Goal: Task Accomplishment & Management: Manage account settings

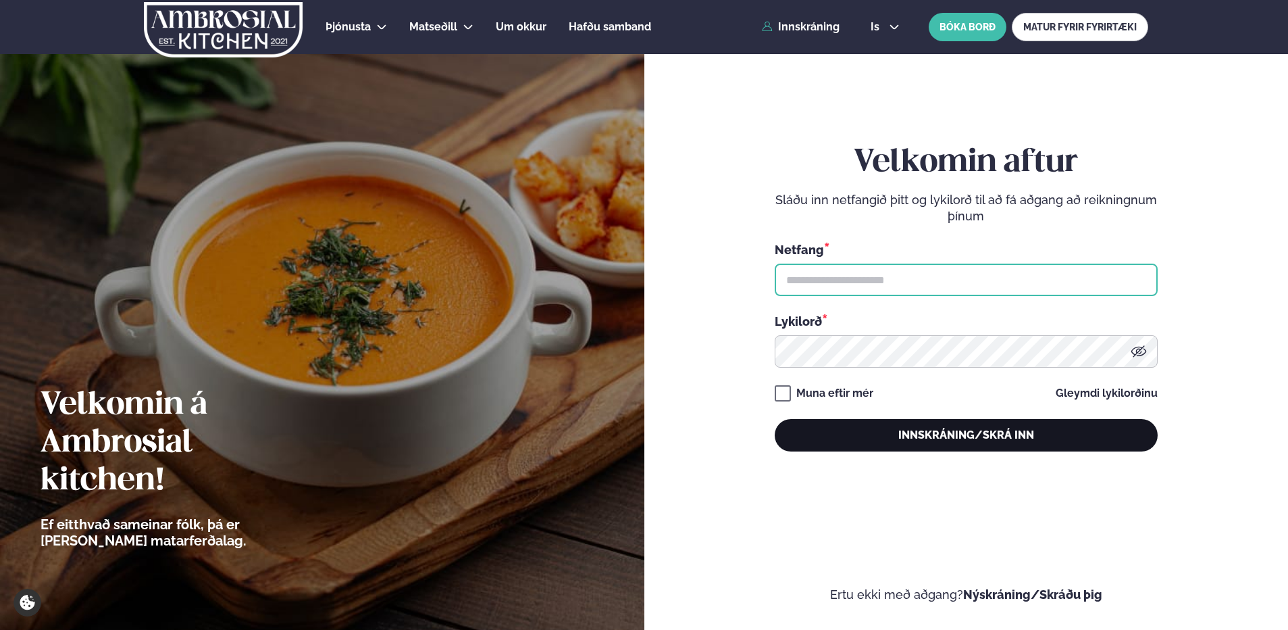
type input "**********"
click at [989, 444] on button "Innskráning/Skrá inn" at bounding box center [966, 435] width 383 height 32
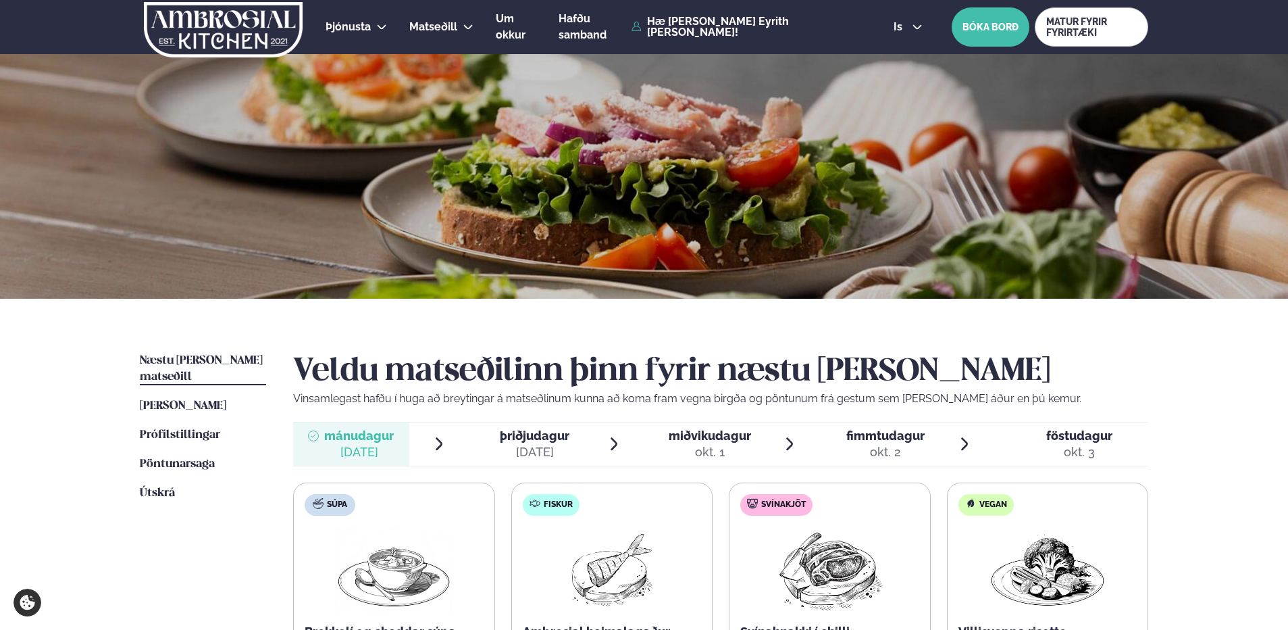
scroll to position [203, 0]
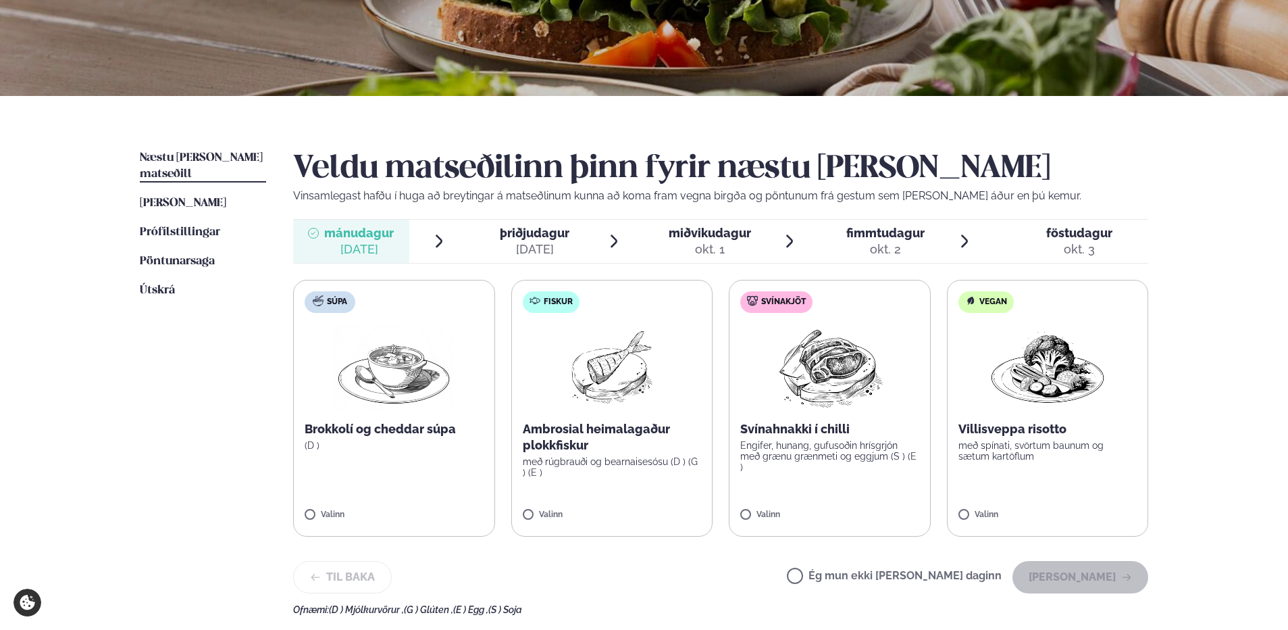
click at [536, 231] on span "þriðjudagur" at bounding box center [535, 233] width 70 height 14
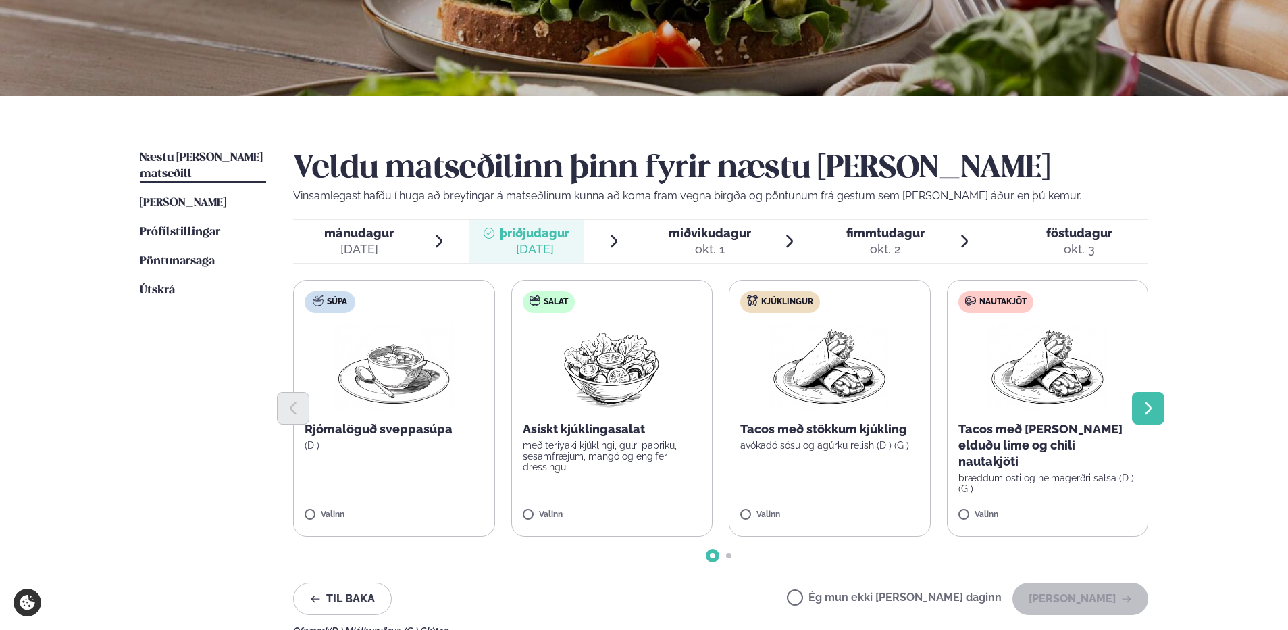
click at [1150, 403] on icon "Next slide" at bounding box center [1148, 408] width 16 height 16
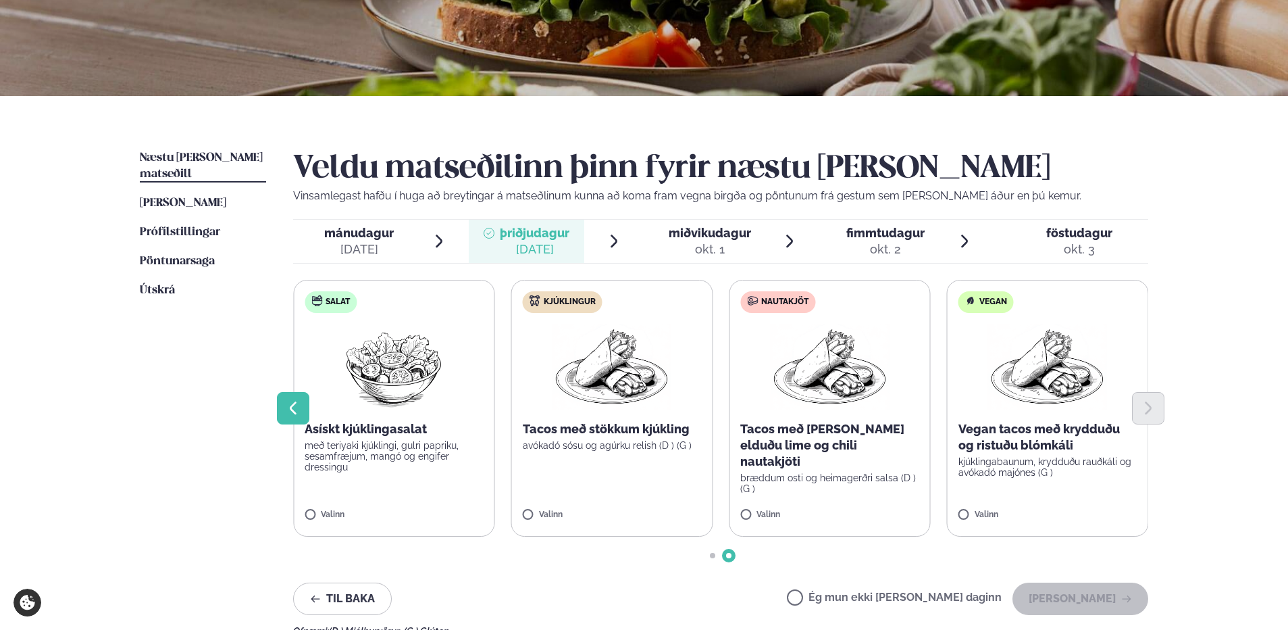
click at [296, 405] on icon "Previous slide" at bounding box center [293, 408] width 16 height 16
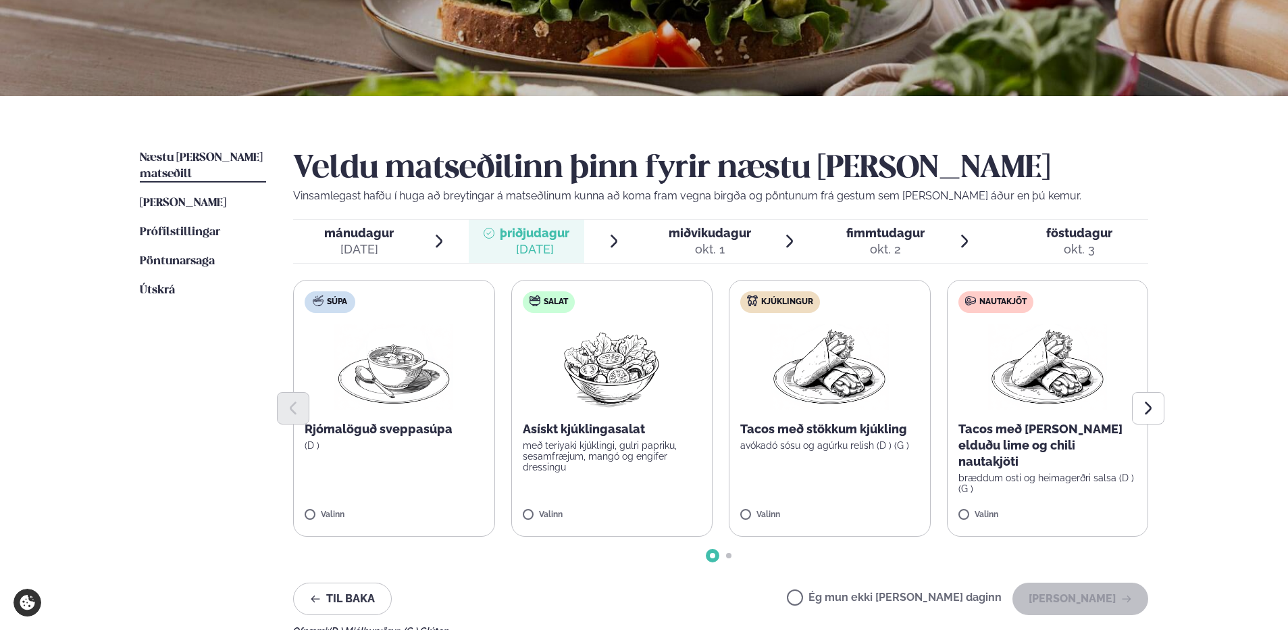
click at [682, 237] on span "miðvikudagur" at bounding box center [710, 233] width 82 height 14
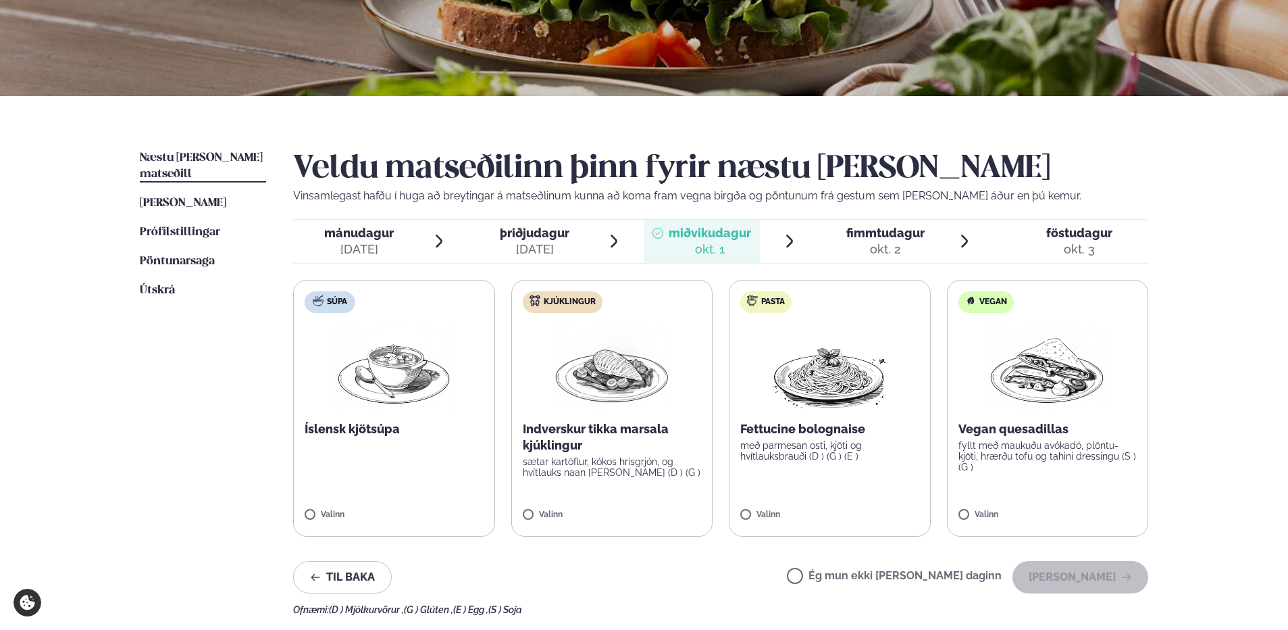
click at [880, 230] on span "fimmtudagur" at bounding box center [885, 233] width 78 height 14
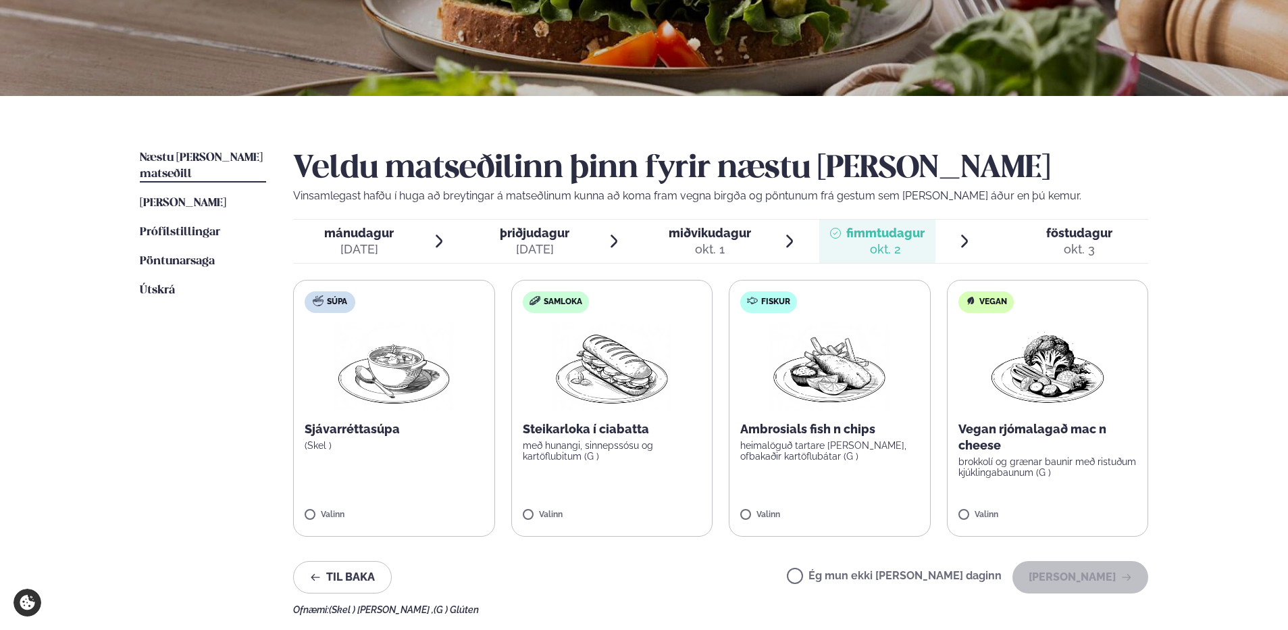
click at [725, 229] on span "miðvikudagur" at bounding box center [710, 233] width 82 height 14
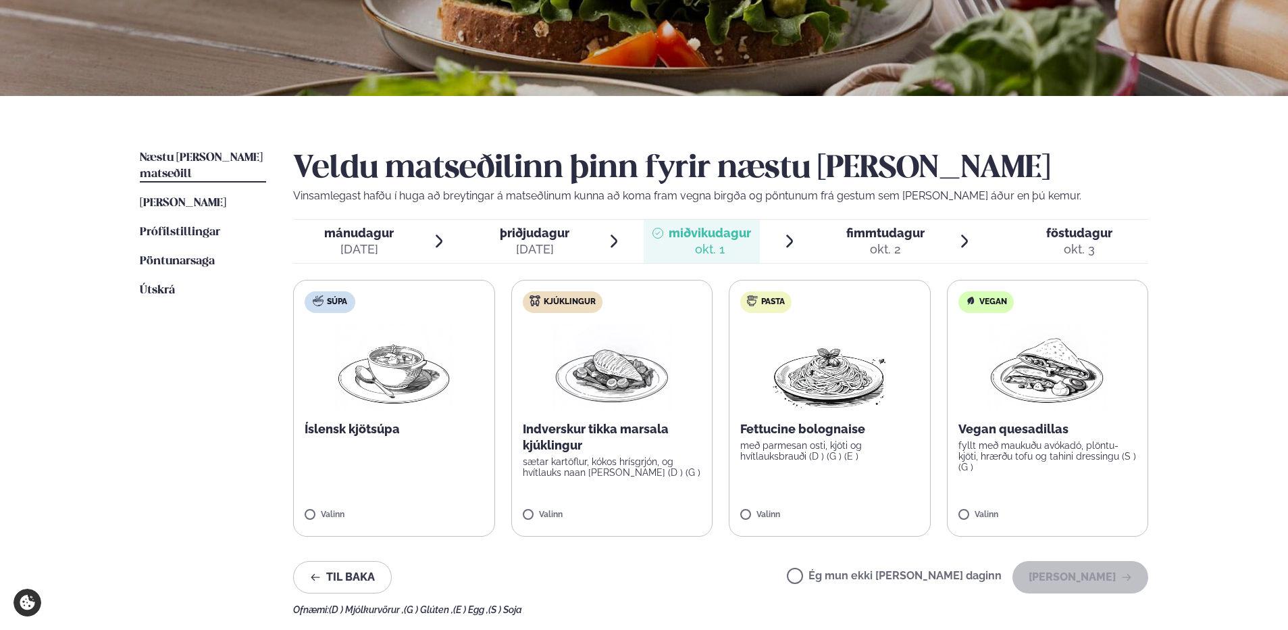
click at [871, 237] on span "fimmtudagur" at bounding box center [885, 233] width 78 height 14
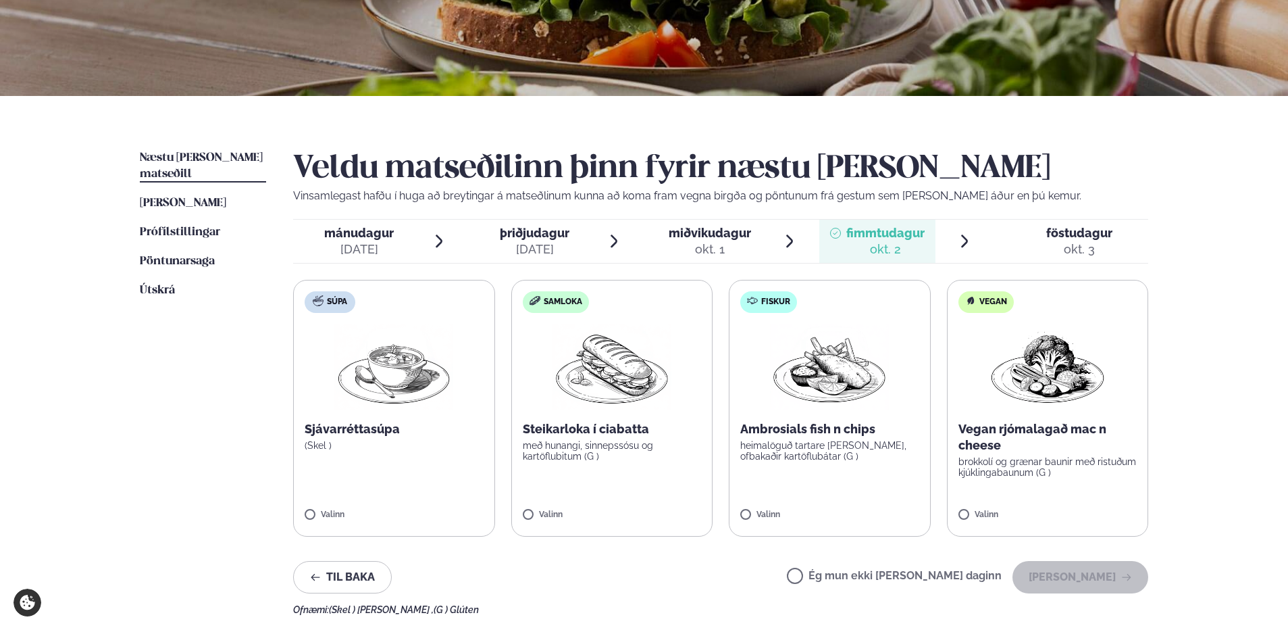
click at [1103, 249] on div "okt. 3" at bounding box center [1079, 249] width 66 height 16
